Goal: Transaction & Acquisition: Book appointment/travel/reservation

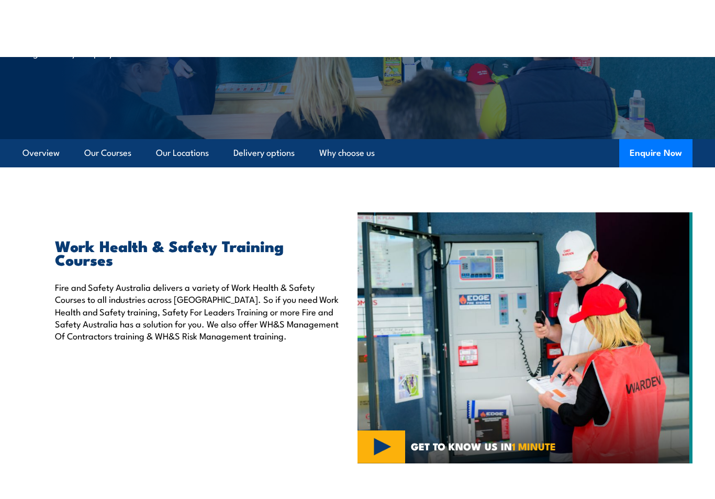
scroll to position [12, 0]
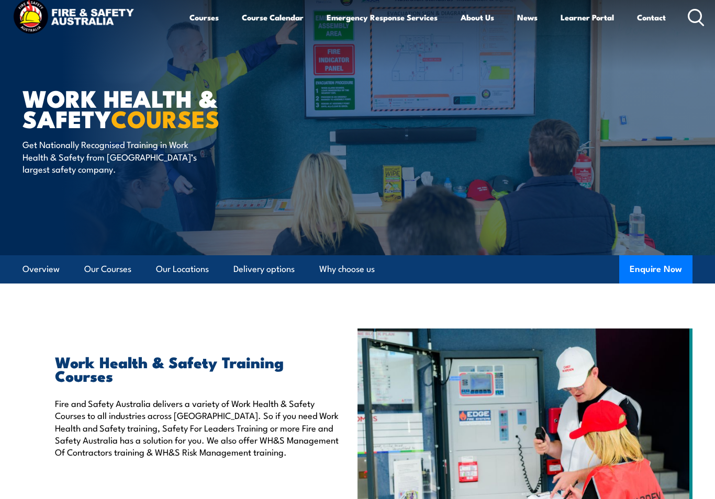
click at [192, 269] on link "Our Locations" at bounding box center [182, 269] width 53 height 28
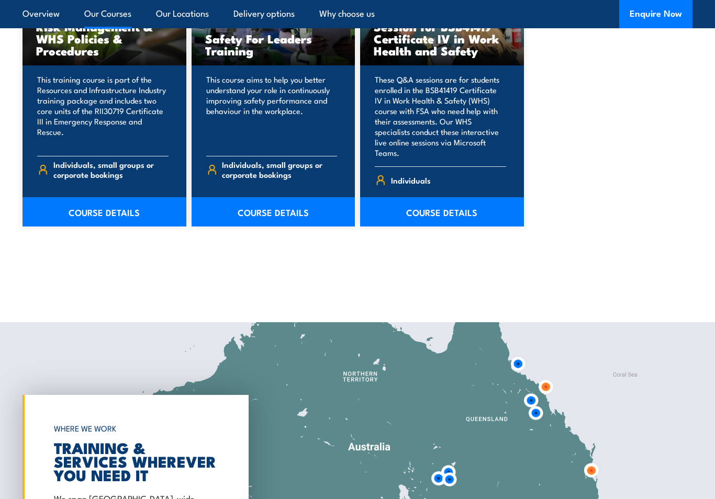
scroll to position [1375, 0]
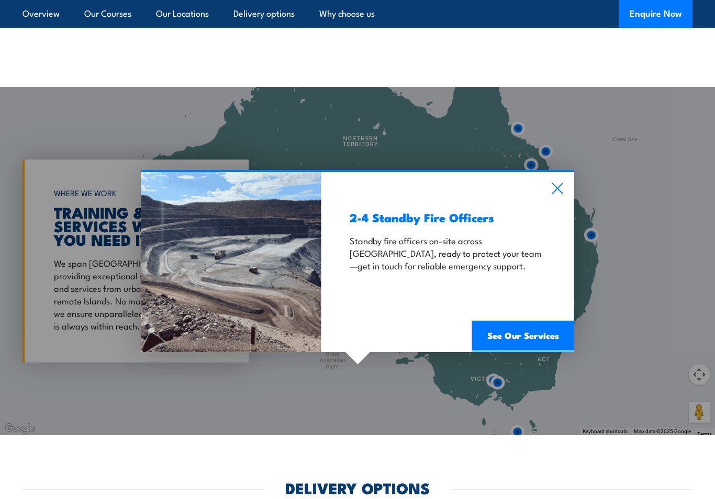
click at [562, 183] on icon at bounding box center [557, 188] width 11 height 11
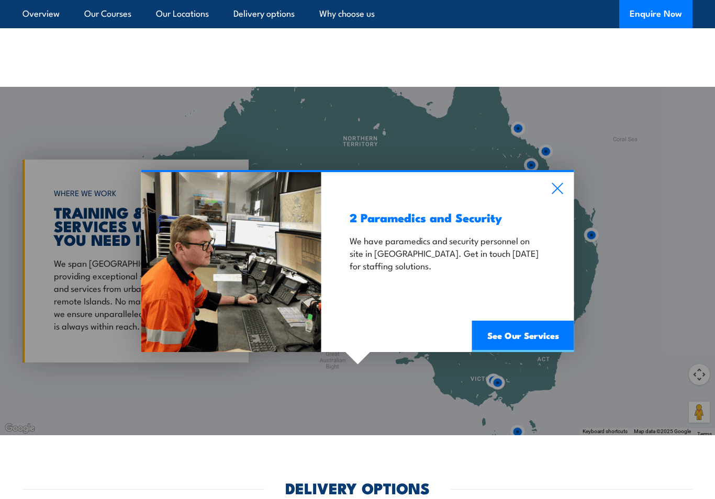
click at [559, 183] on icon at bounding box center [557, 189] width 12 height 12
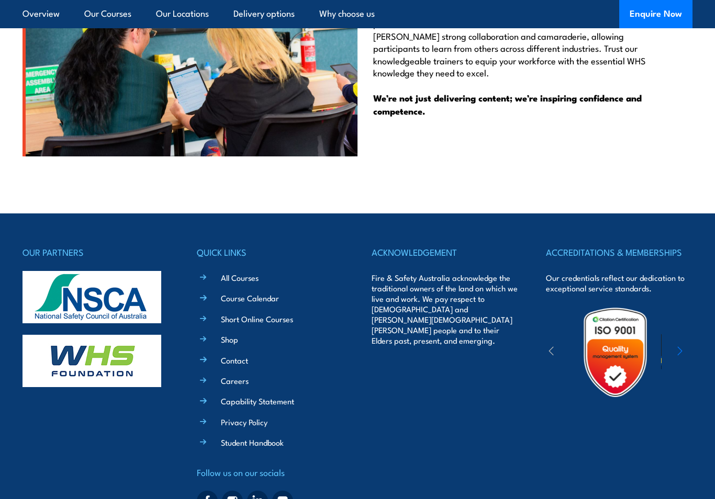
scroll to position [2564, 0]
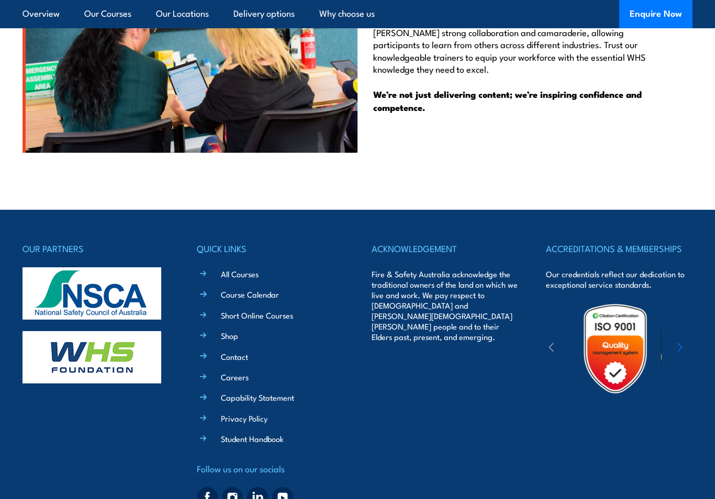
click at [265, 289] on link "Course Calendar" at bounding box center [250, 294] width 58 height 11
click at [256, 268] on link "All Courses" at bounding box center [240, 273] width 38 height 11
click at [248, 268] on link "All Courses" at bounding box center [240, 273] width 38 height 11
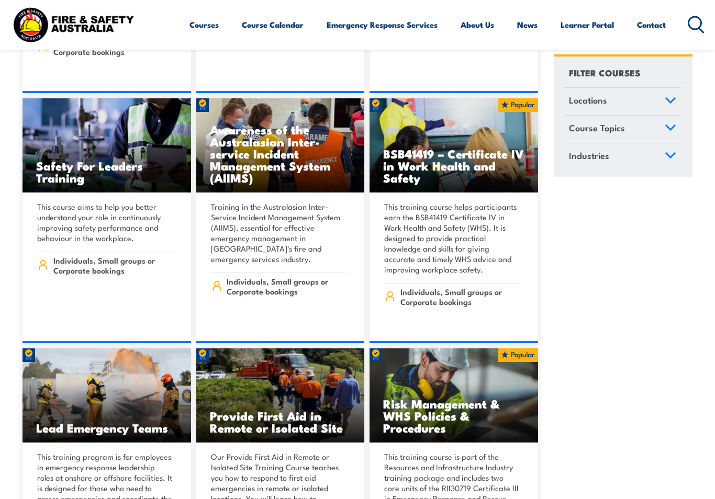
scroll to position [5894, 0]
click at [472, 343] on link "COURSE DETAILS" at bounding box center [453, 343] width 168 height 0
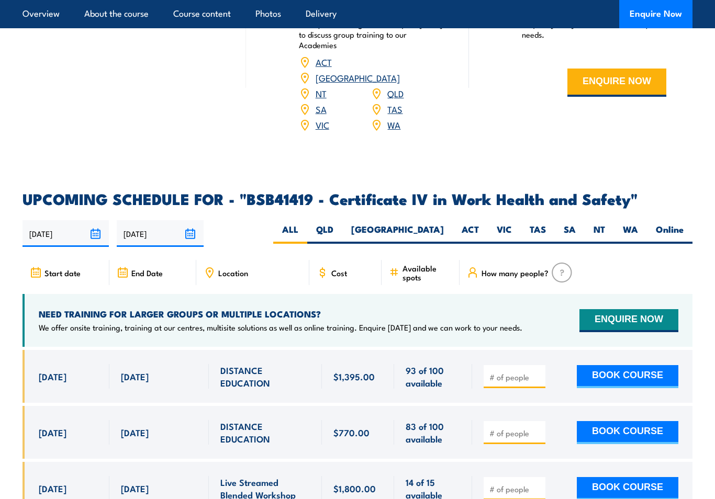
scroll to position [3169, 0]
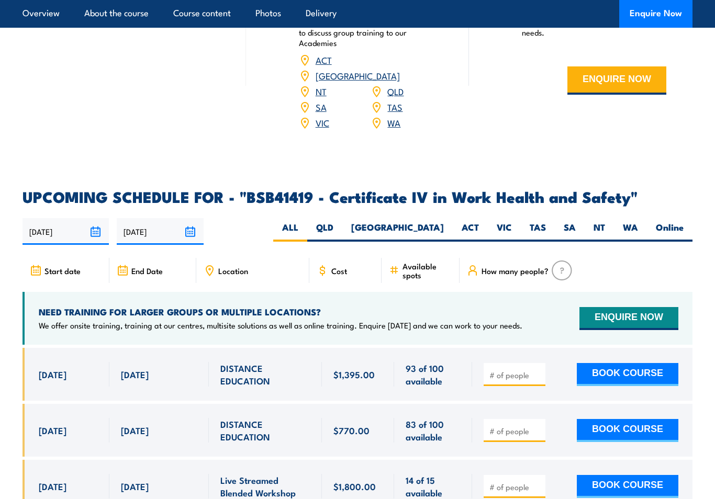
click at [342, 222] on label "QLD" at bounding box center [324, 232] width 35 height 20
click at [340, 222] on input "QLD" at bounding box center [336, 225] width 7 height 7
radio input "true"
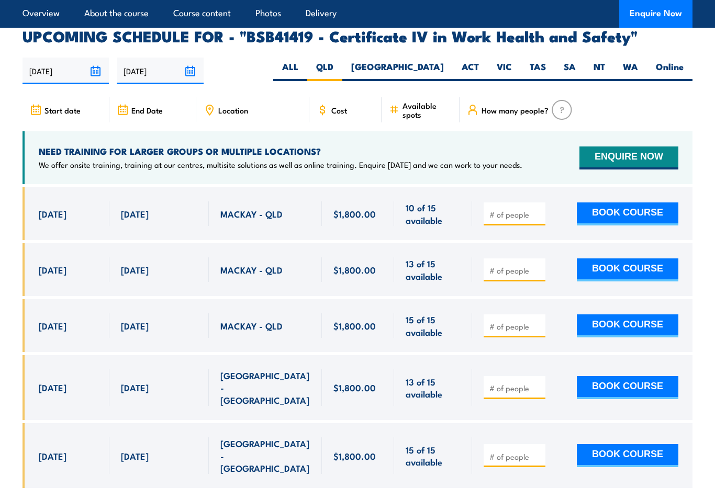
scroll to position [3330, 0]
click at [624, 258] on button "BOOK COURSE" at bounding box center [627, 269] width 101 height 23
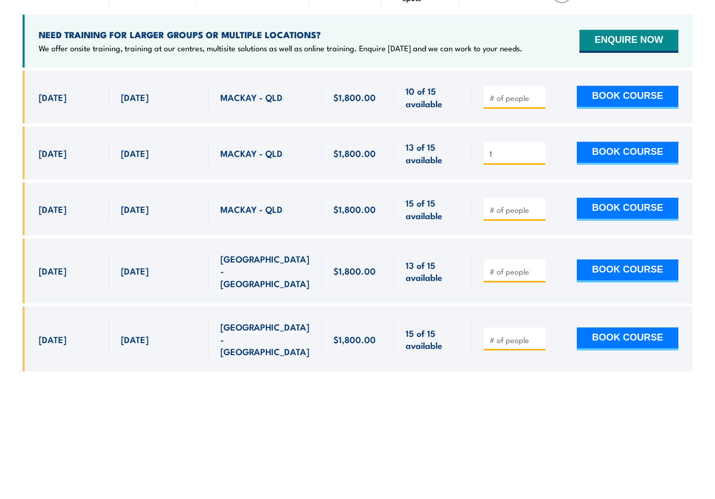
type input "1"
click at [638, 258] on button "BOOK COURSE" at bounding box center [627, 269] width 101 height 23
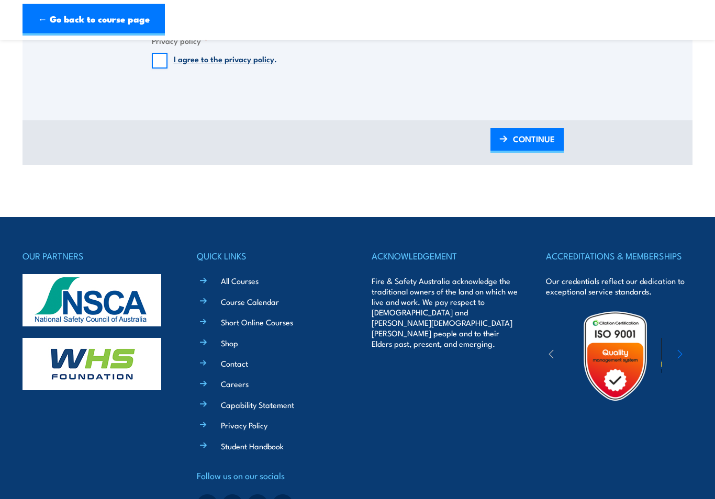
scroll to position [990, 0]
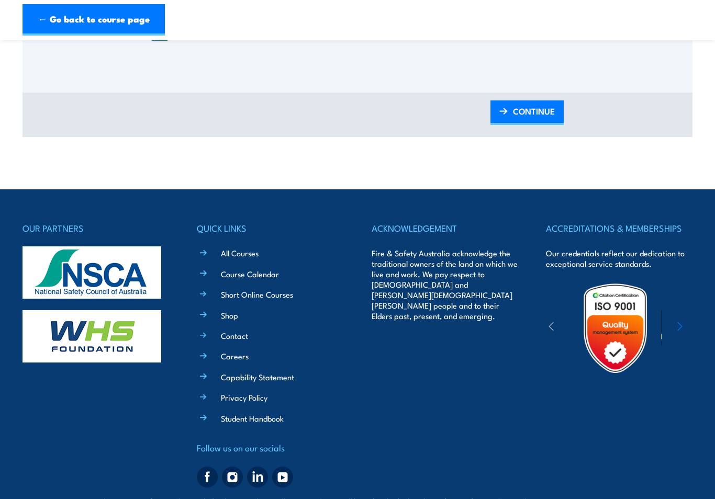
click at [245, 330] on link "Contact" at bounding box center [234, 335] width 27 height 11
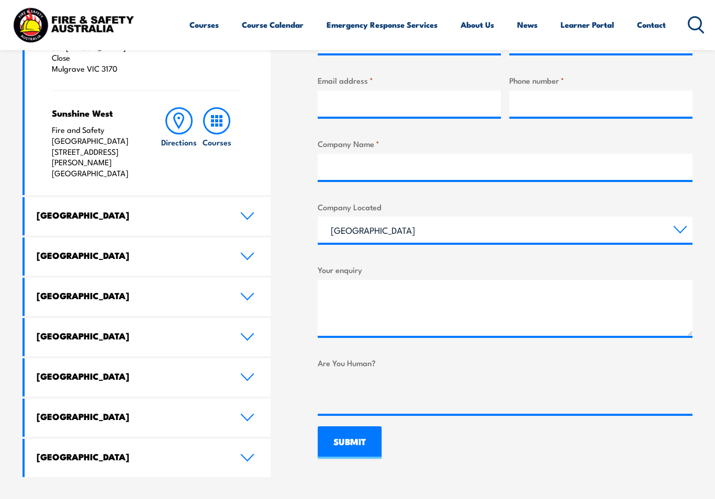
scroll to position [439, 0]
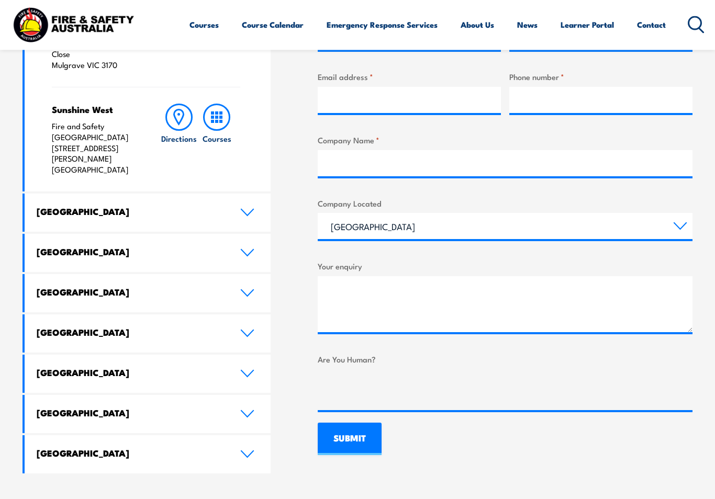
click at [247, 234] on link "Queensland" at bounding box center [148, 253] width 246 height 38
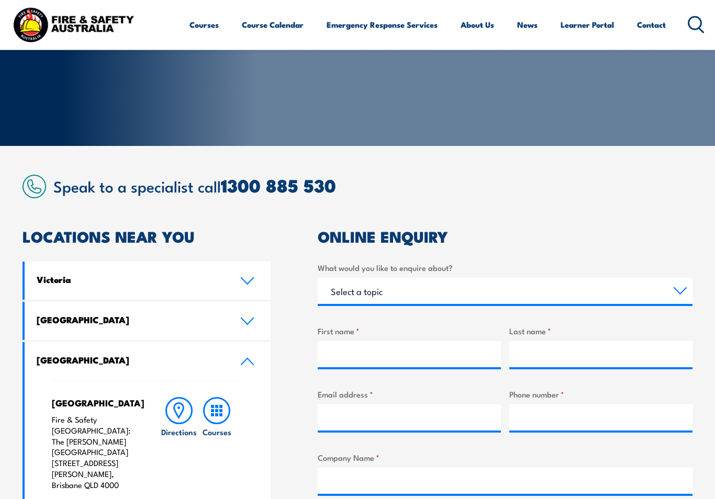
scroll to position [0, 0]
